Goal: Navigation & Orientation: Find specific page/section

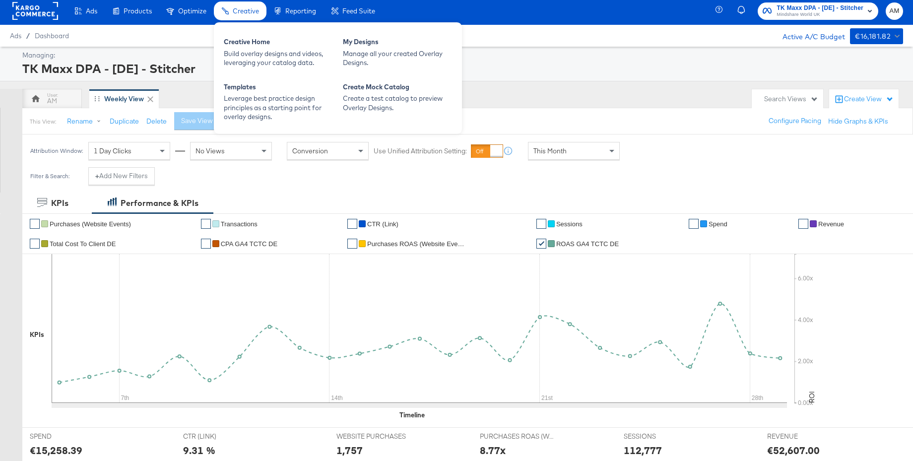
scroll to position [4, 0]
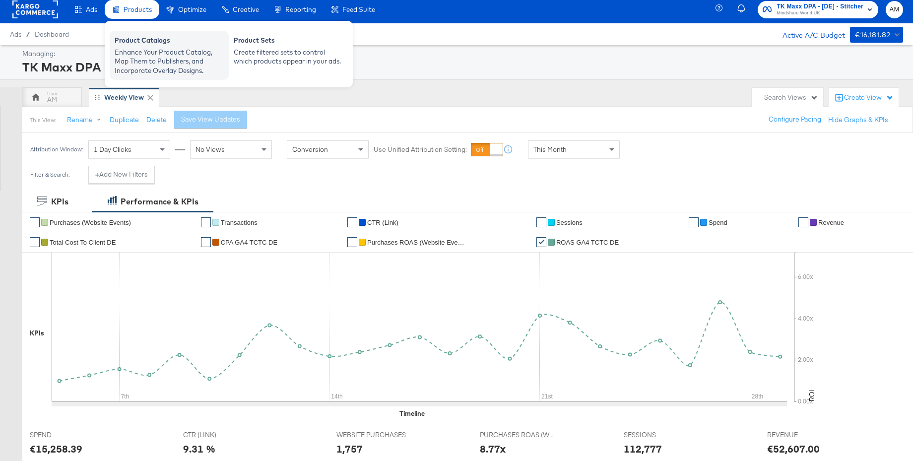
click at [138, 56] on div "Enhance Your Product Catalog, Map Them to Publishers, and Incorporate Overlay D…" at bounding box center [169, 62] width 109 height 28
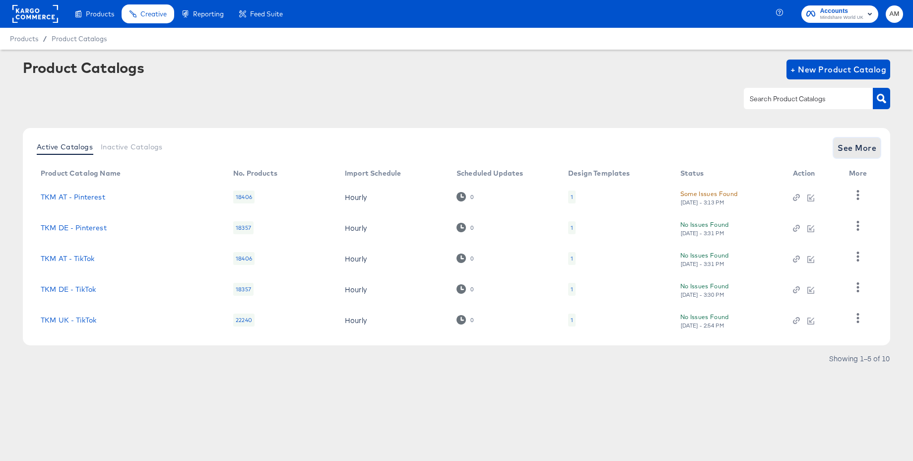
click at [854, 148] on span "See More" at bounding box center [856, 148] width 39 height 14
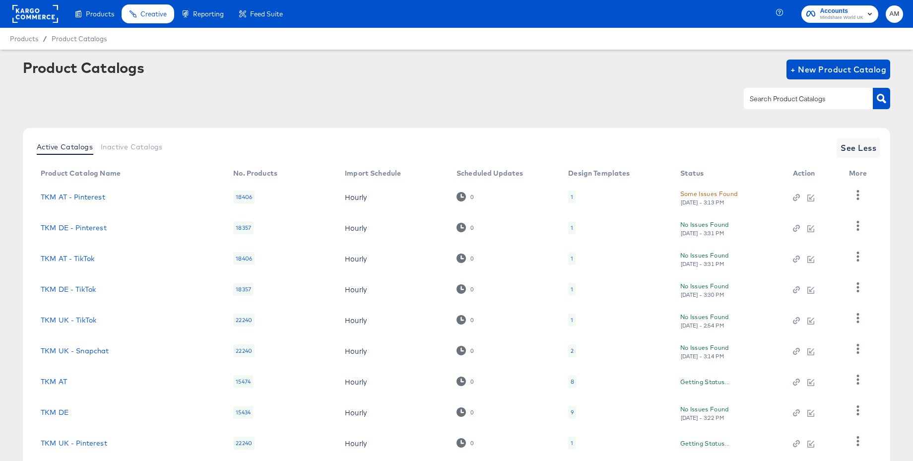
scroll to position [94, 0]
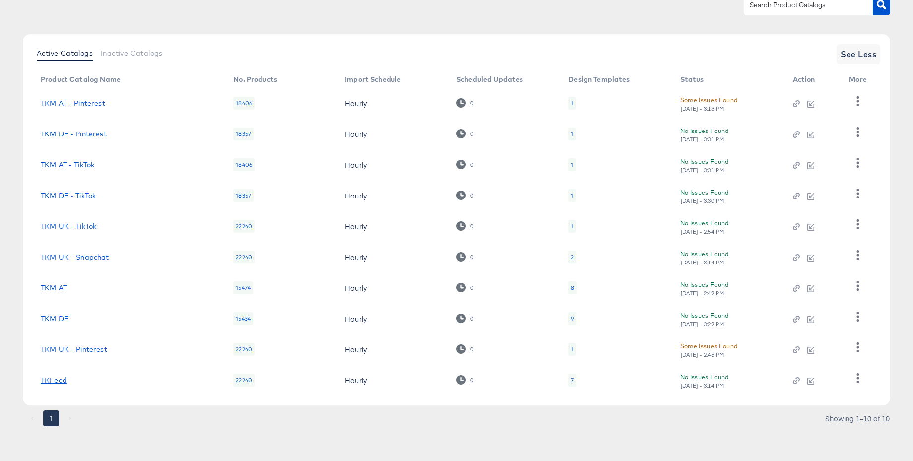
click at [57, 381] on link "TKFeed" at bounding box center [54, 380] width 26 height 8
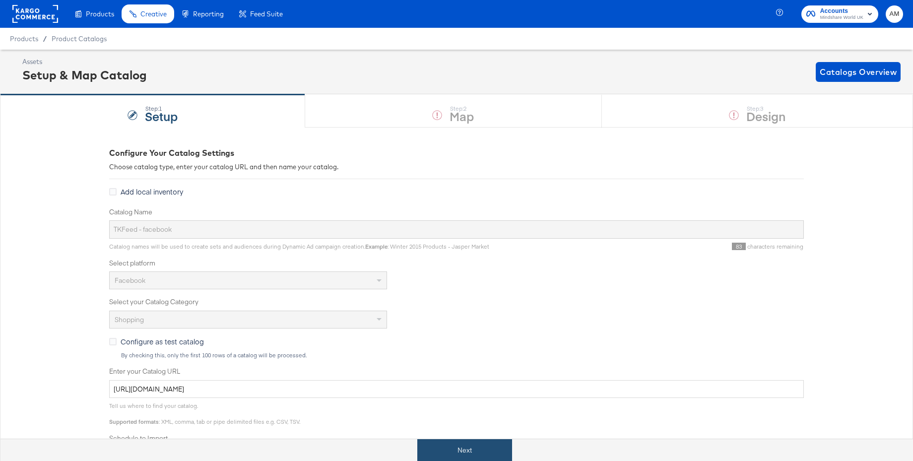
click at [461, 450] on button "Next" at bounding box center [464, 450] width 95 height 22
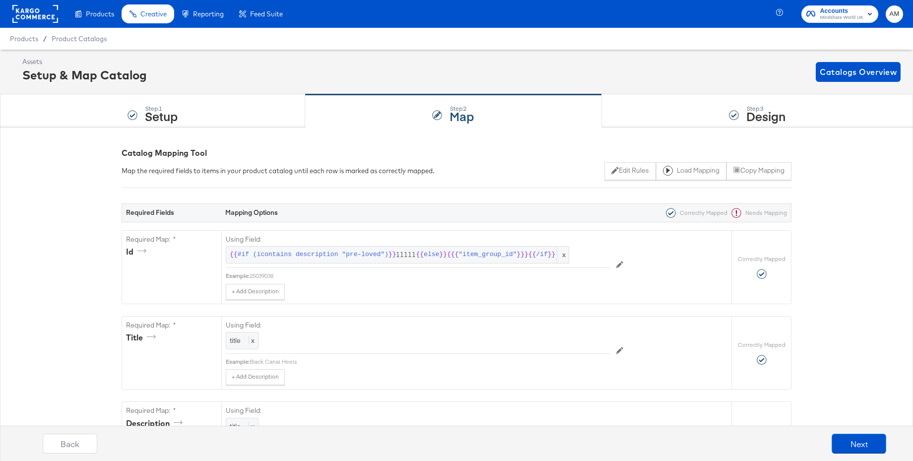
click at [29, 14] on rect at bounding box center [35, 14] width 46 height 18
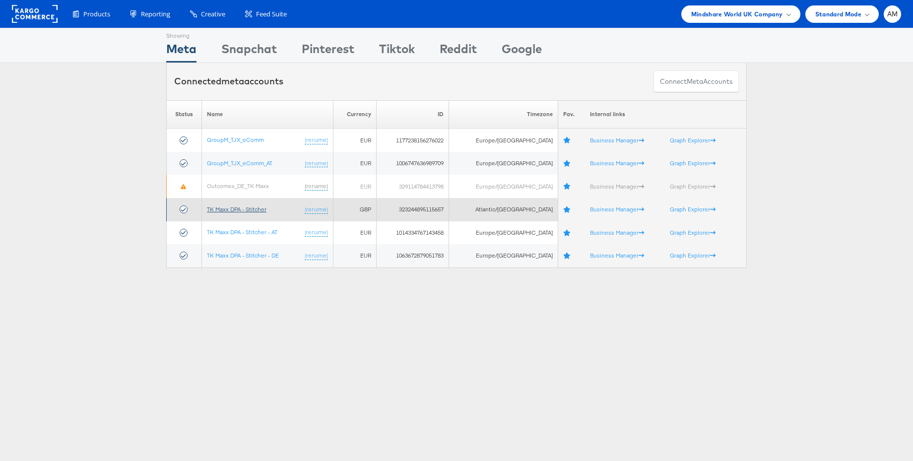
click at [231, 208] on link "TK Maxx DPA - Stitcher" at bounding box center [237, 208] width 60 height 7
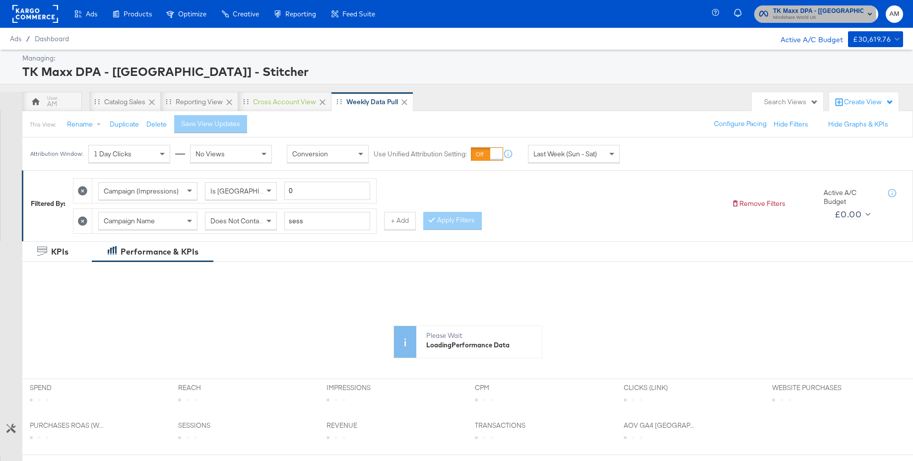
click at [796, 18] on span "Mindshare World UK" at bounding box center [818, 18] width 90 height 8
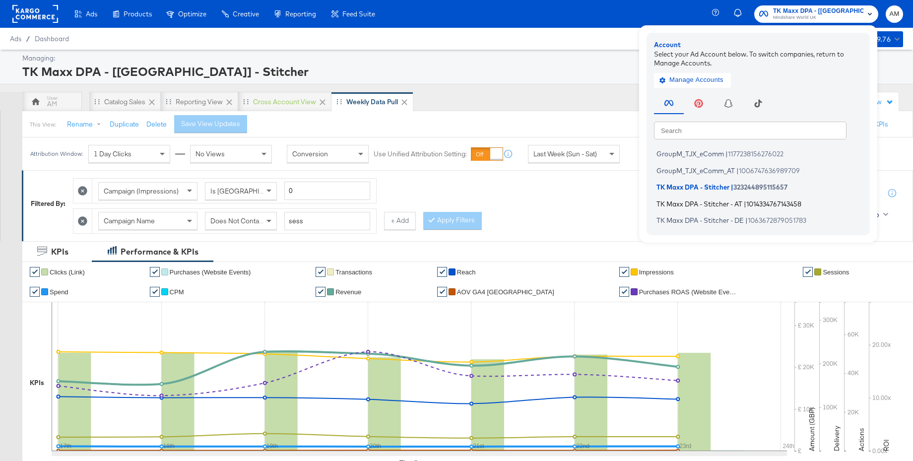
click at [704, 204] on span "TK Maxx DPA - Stitcher - AT" at bounding box center [699, 203] width 86 height 8
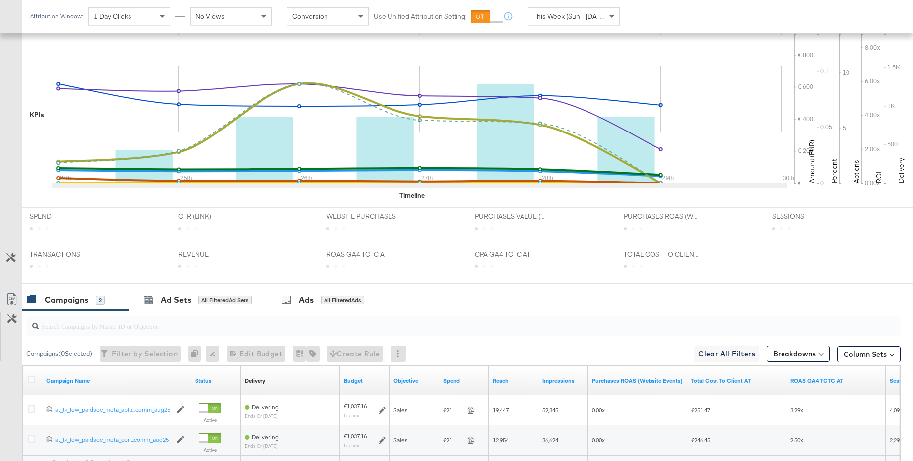
scroll to position [342, 0]
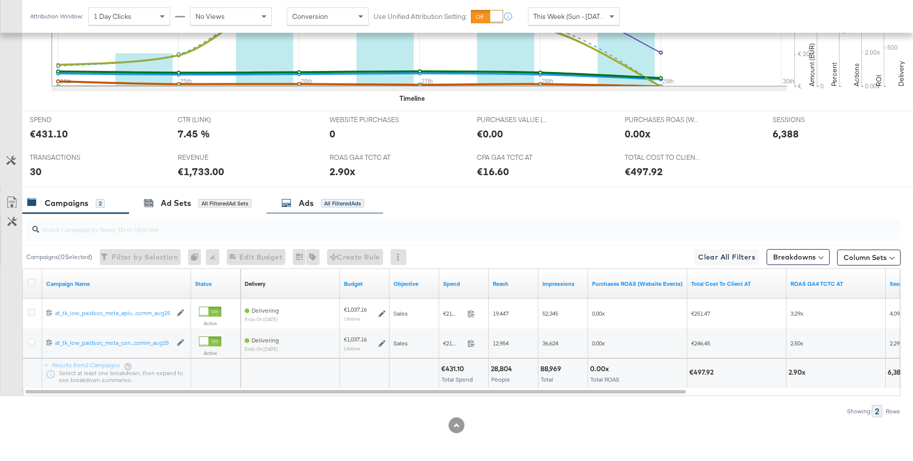
click at [300, 208] on div "Ads" at bounding box center [306, 202] width 15 height 11
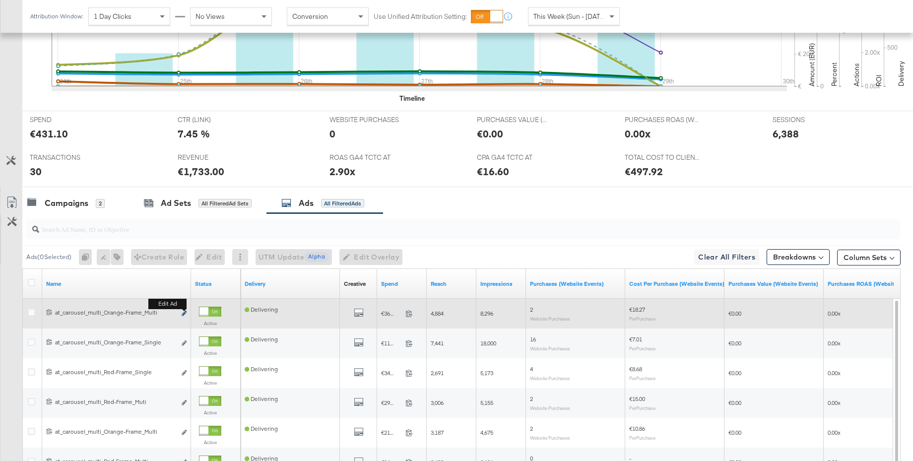
click at [183, 312] on icon "link" at bounding box center [184, 312] width 5 height 5
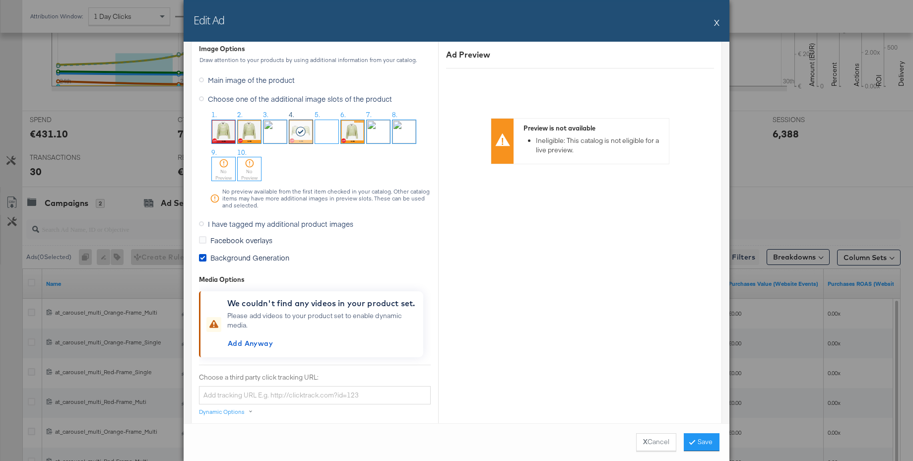
scroll to position [855, 0]
click at [202, 228] on label "I have tagged my additional product images" at bounding box center [278, 225] width 158 height 15
click at [0, 0] on input "I have tagged my additional product images" at bounding box center [0, 0] width 0 height 0
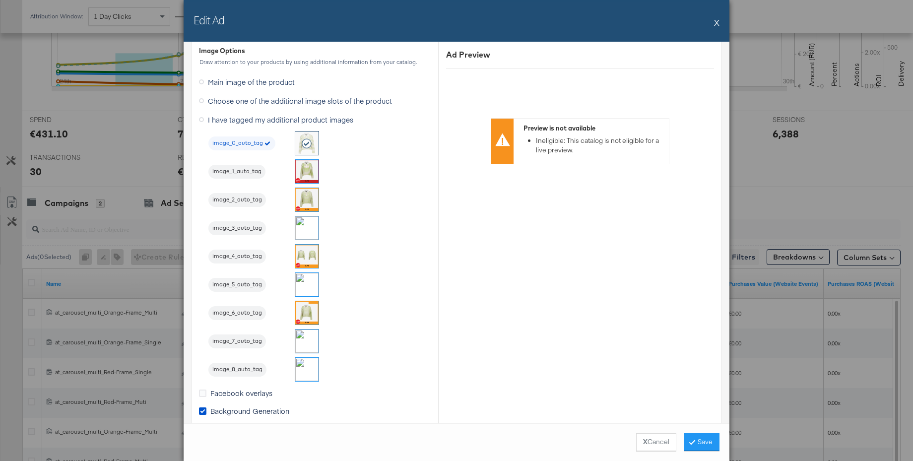
click at [719, 20] on button "X" at bounding box center [716, 22] width 5 height 20
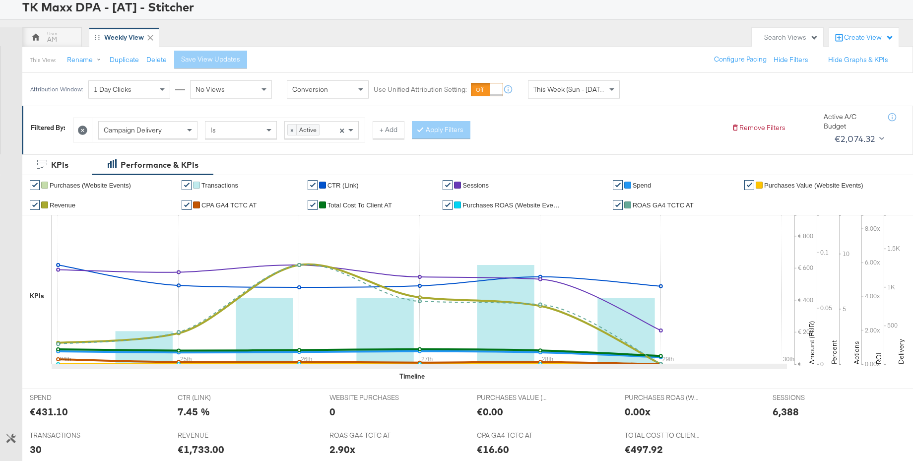
scroll to position [0, 0]
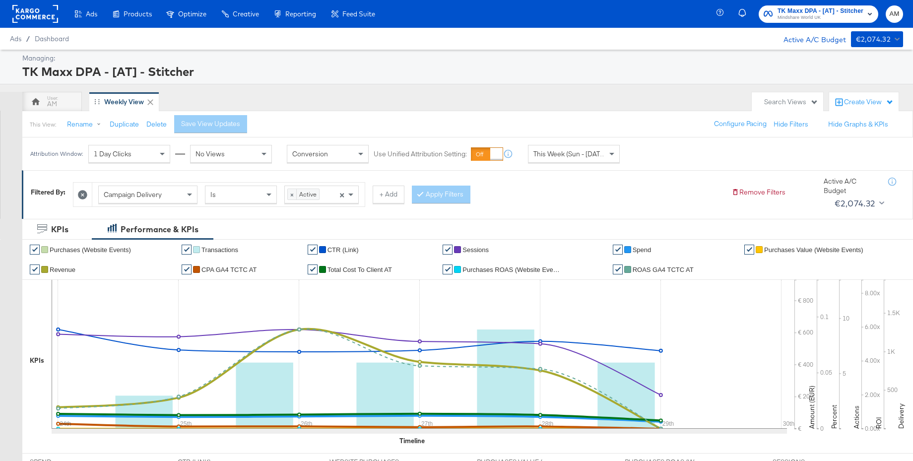
drag, startPoint x: 26, startPoint y: 12, endPoint x: 172, endPoint y: 39, distance: 148.2
click at [26, 12] on rect at bounding box center [35, 14] width 46 height 18
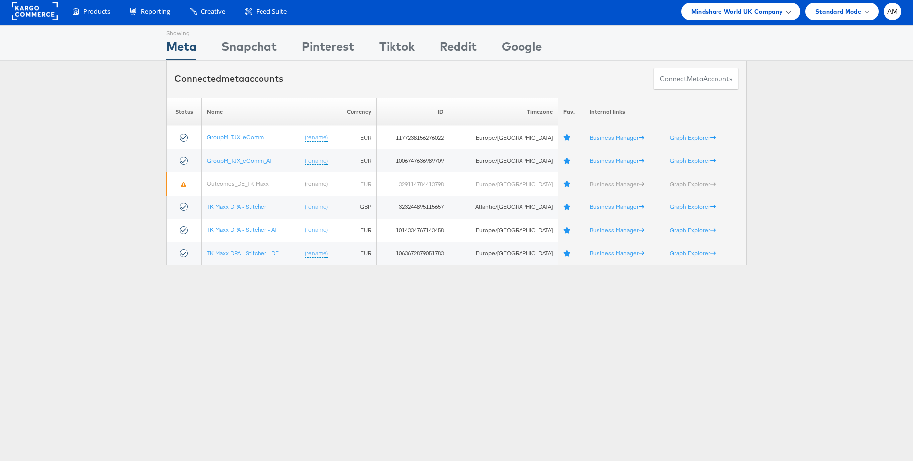
scroll to position [5, 0]
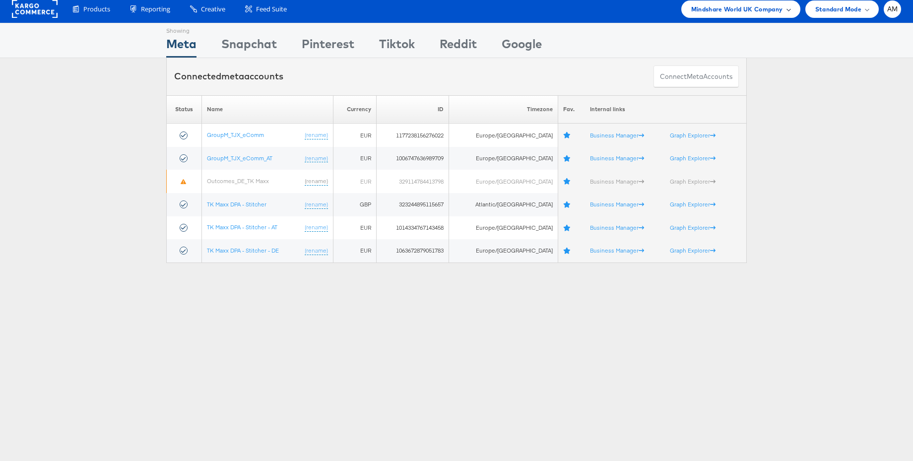
click at [718, 11] on span "Mindshare World UK Company" at bounding box center [737, 9] width 92 height 10
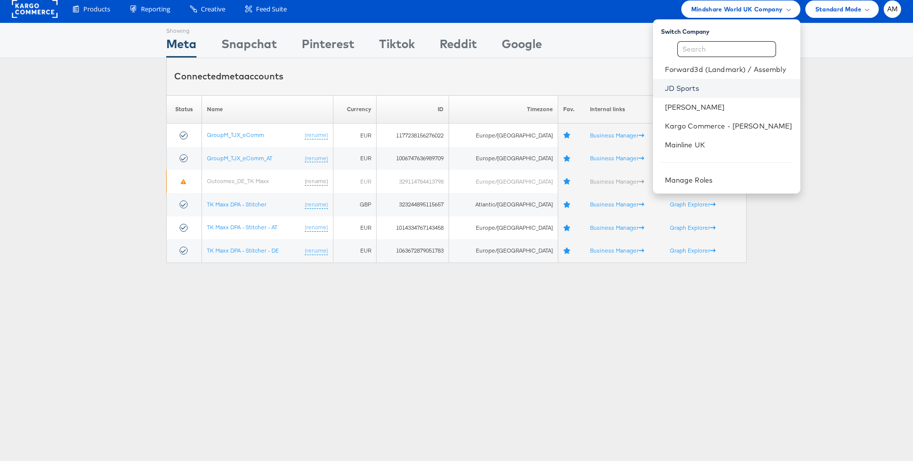
click at [686, 94] on li "JD Sports" at bounding box center [726, 88] width 147 height 19
click at [704, 88] on link "JD Sports" at bounding box center [728, 88] width 127 height 10
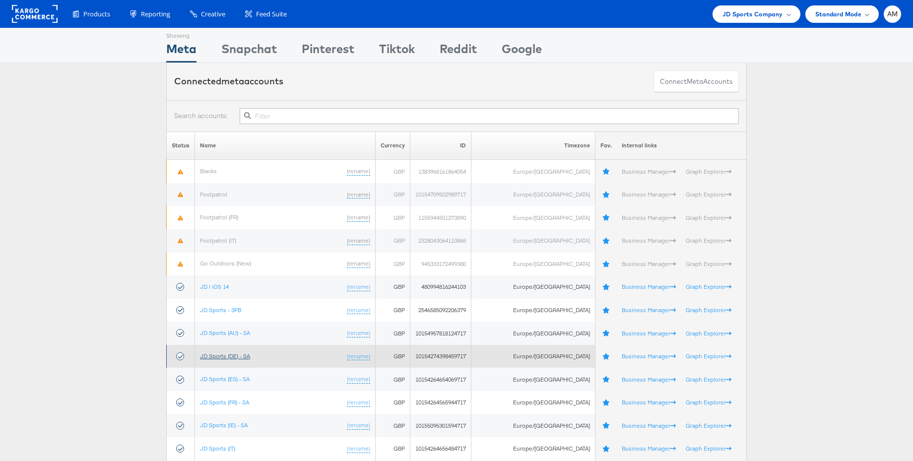
click at [238, 355] on link "JD Sports (DE) - SA" at bounding box center [225, 355] width 50 height 7
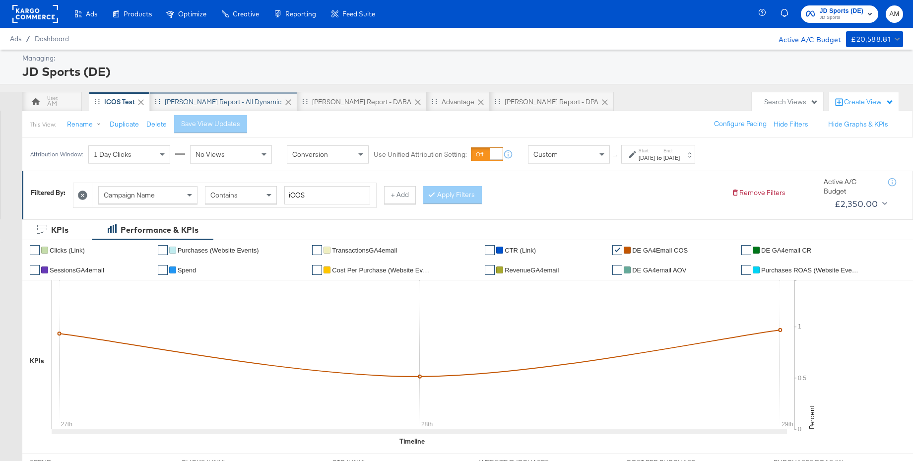
click at [199, 101] on div "[PERSON_NAME] Report - All Dynamic" at bounding box center [223, 101] width 117 height 9
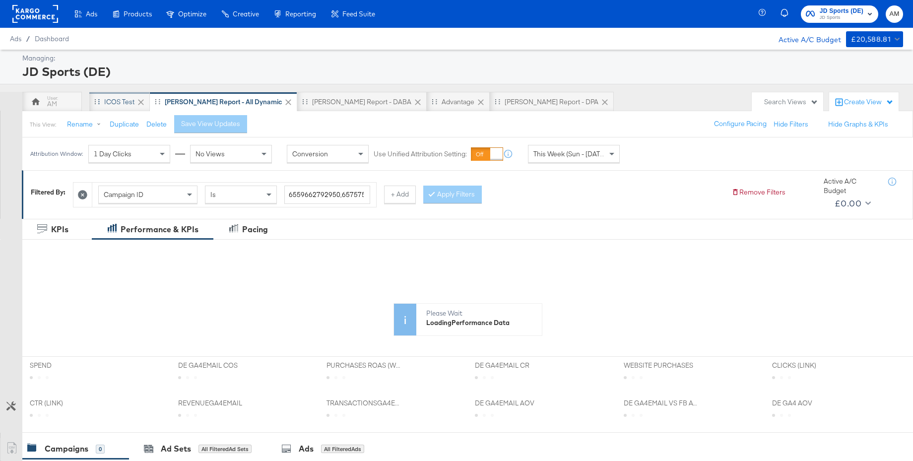
click at [127, 101] on div "iCOS Test" at bounding box center [119, 101] width 30 height 9
